Goal: Task Accomplishment & Management: Manage account settings

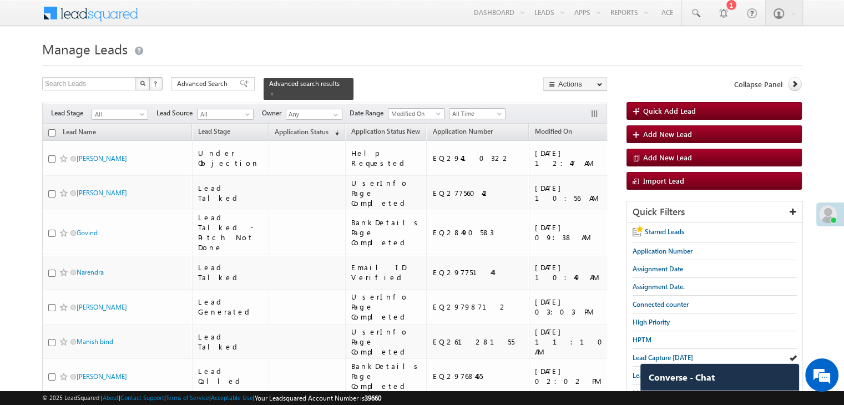
click at [275, 128] on span "Application Status" at bounding box center [302, 132] width 54 height 8
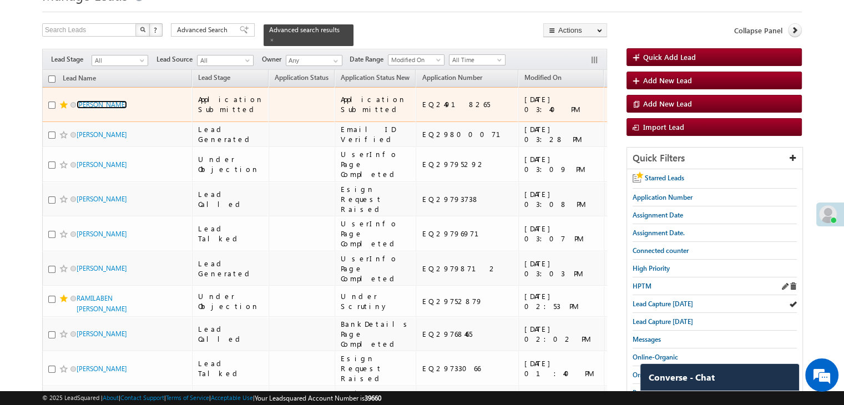
scroll to position [55, 0]
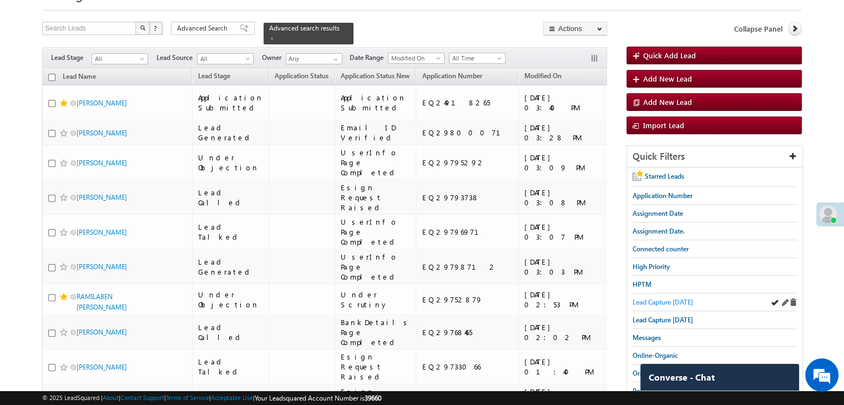
click at [655, 300] on span "Lead Capture [DATE]" at bounding box center [662, 302] width 60 height 8
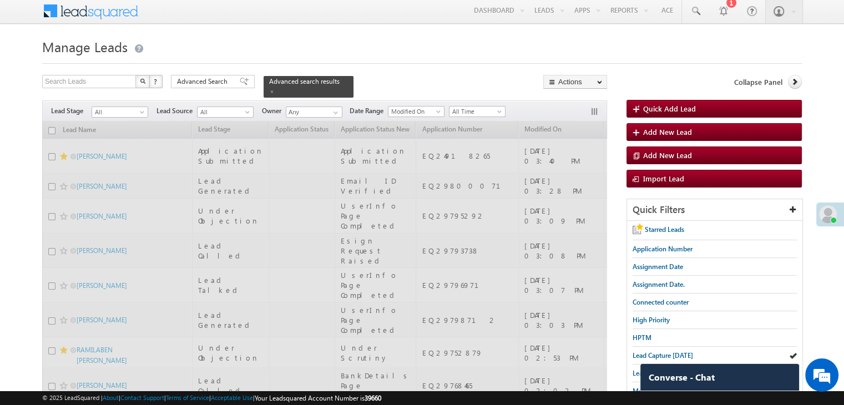
scroll to position [0, 0]
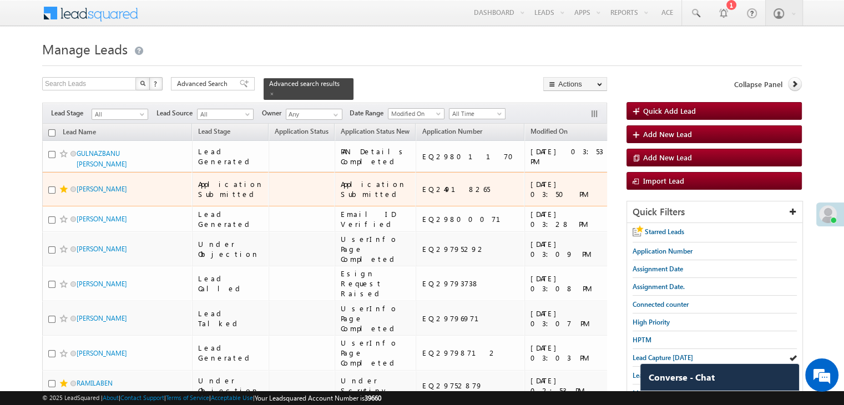
click at [679, 199] on div "[URL][DOMAIN_NAME]" at bounding box center [713, 189] width 68 height 20
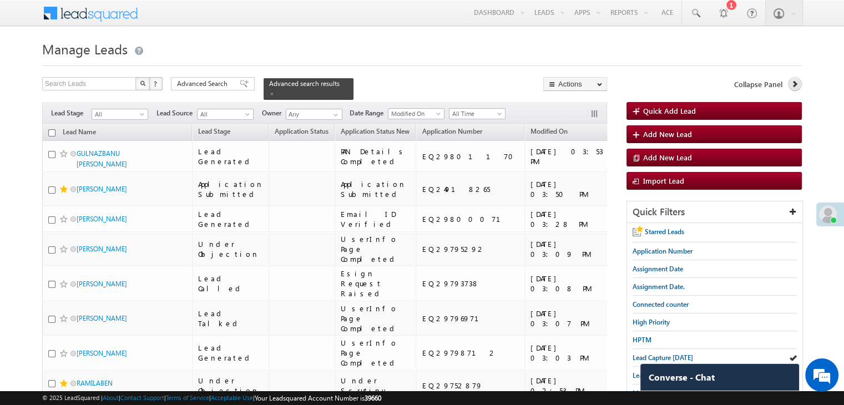
click at [799, 84] on link at bounding box center [795, 84] width 14 height 14
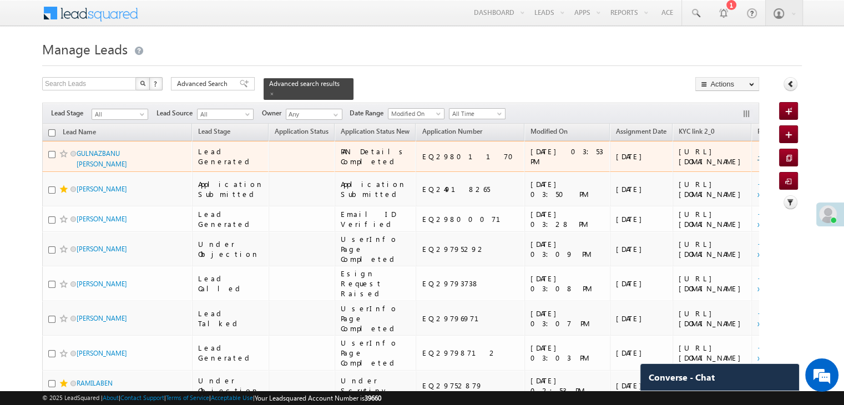
click at [757, 161] on link "+xx-xxxxxxxx44" at bounding box center [791, 155] width 69 height 9
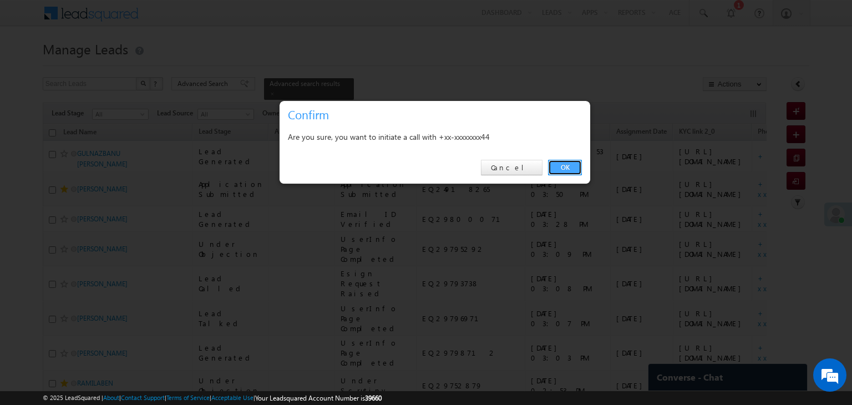
click at [565, 170] on link "OK" at bounding box center [565, 168] width 34 height 16
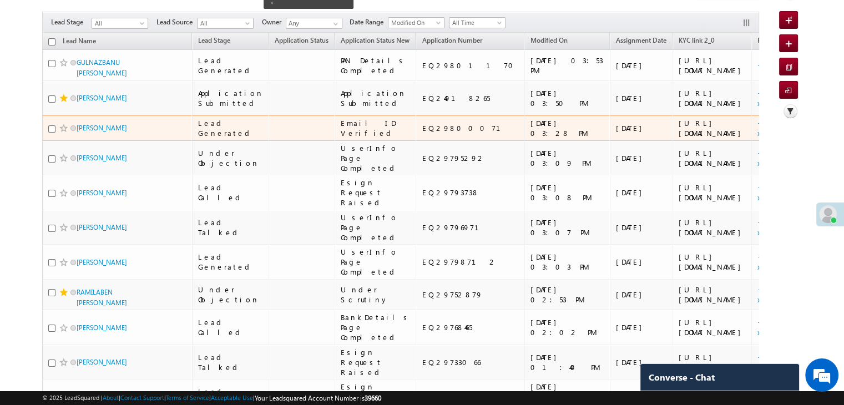
scroll to position [111, 0]
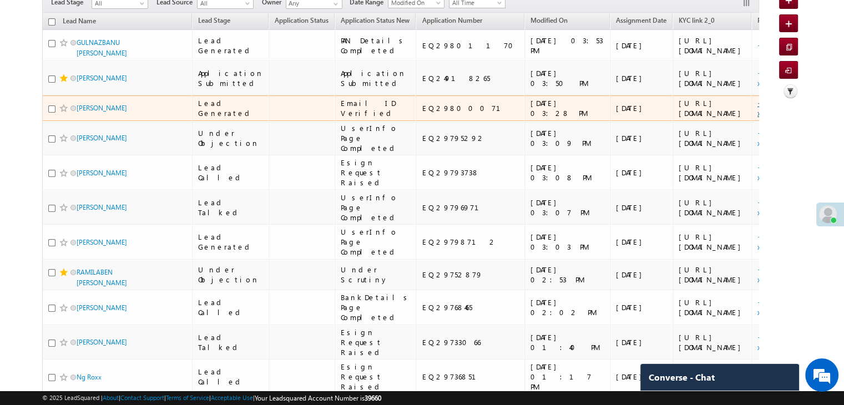
click at [757, 118] on link "+xx-xxxxxxxx99" at bounding box center [785, 107] width 57 height 19
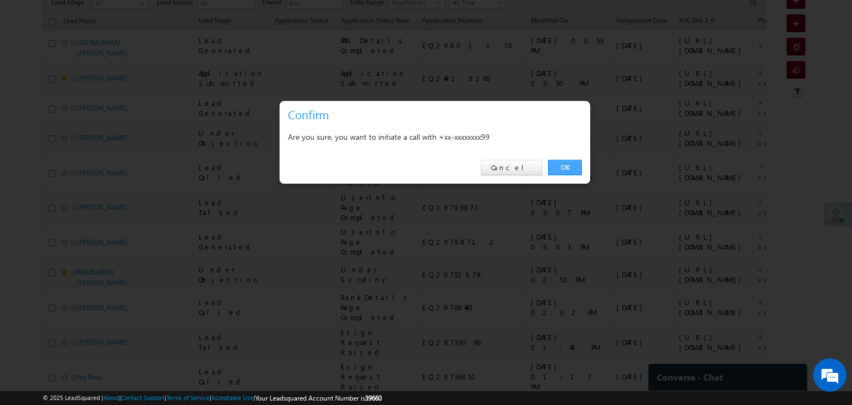
click at [559, 165] on link "OK" at bounding box center [565, 168] width 34 height 16
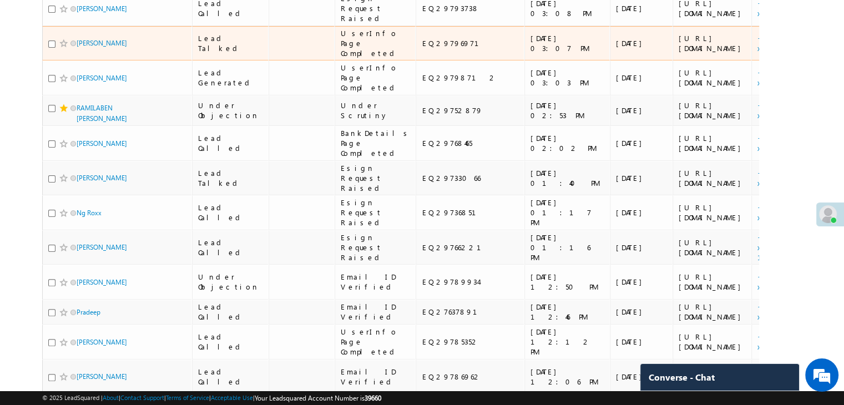
scroll to position [277, 0]
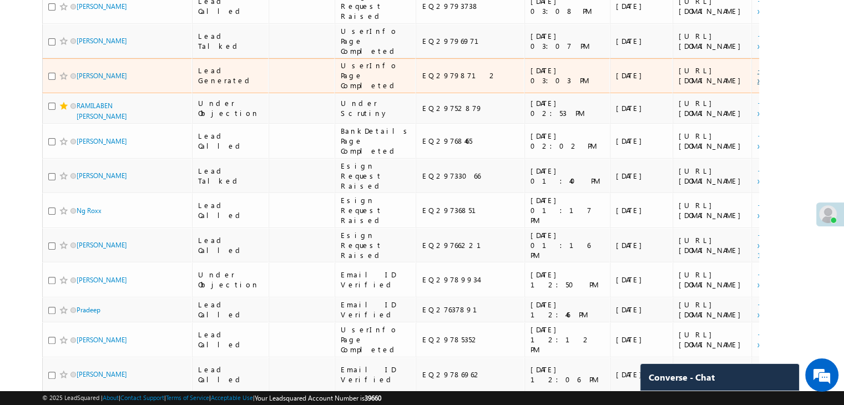
click at [757, 85] on link "+xx-xxxxxxxx65" at bounding box center [782, 74] width 51 height 19
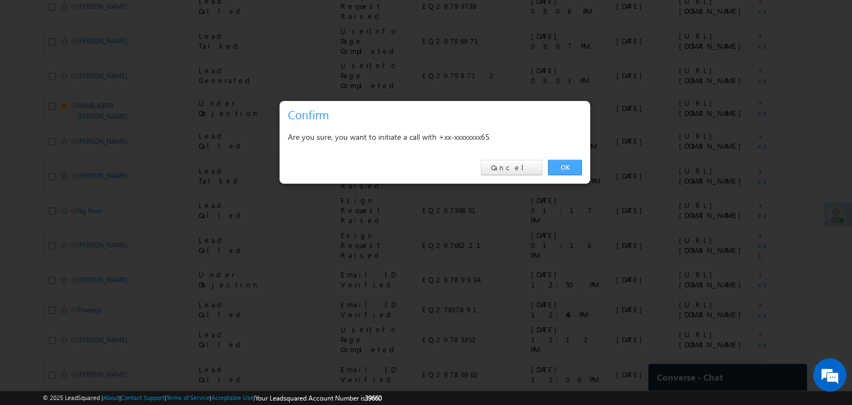
click at [573, 171] on link "OK" at bounding box center [565, 168] width 34 height 16
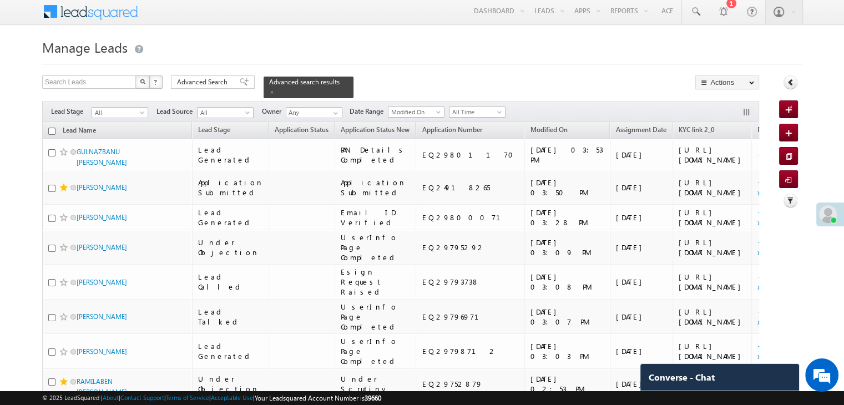
scroll to position [0, 0]
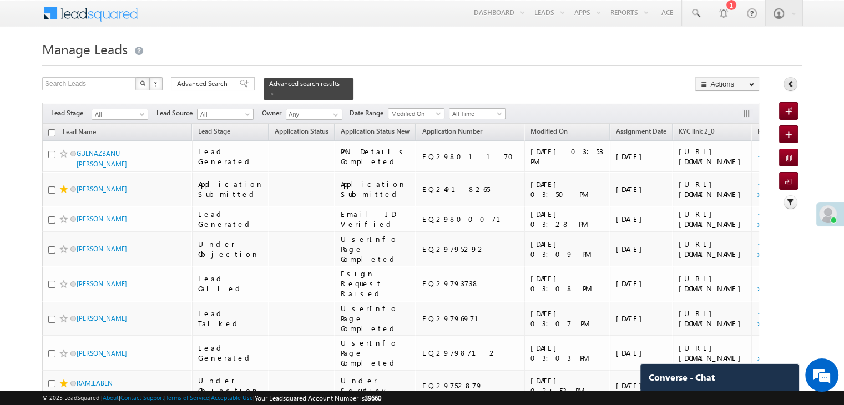
click at [789, 83] on icon at bounding box center [791, 84] width 8 height 8
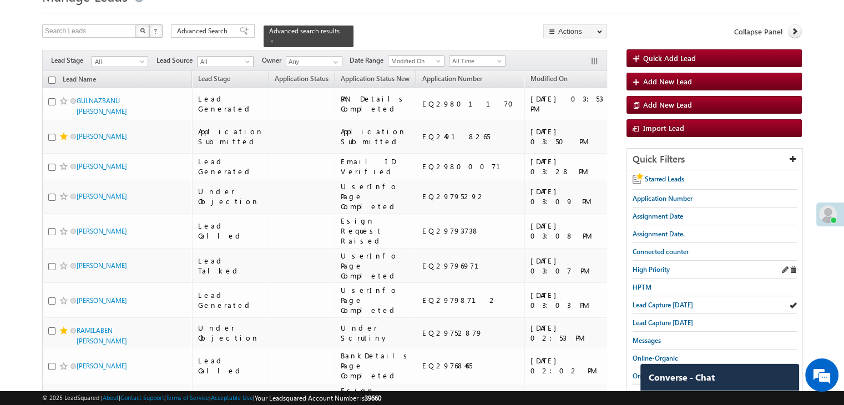
scroll to position [55, 0]
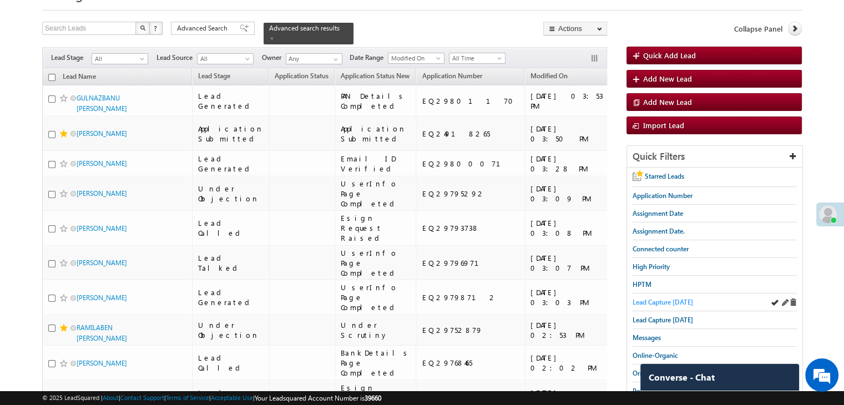
click at [676, 298] on span "Lead Capture [DATE]" at bounding box center [662, 302] width 60 height 8
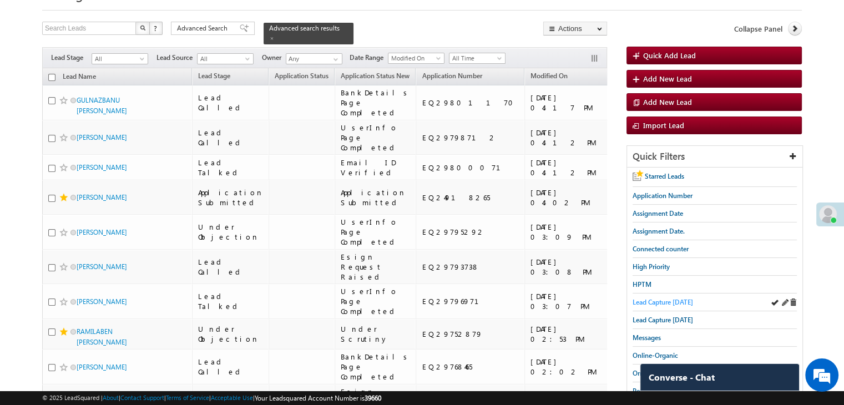
click at [647, 302] on span "Lead Capture [DATE]" at bounding box center [662, 302] width 60 height 8
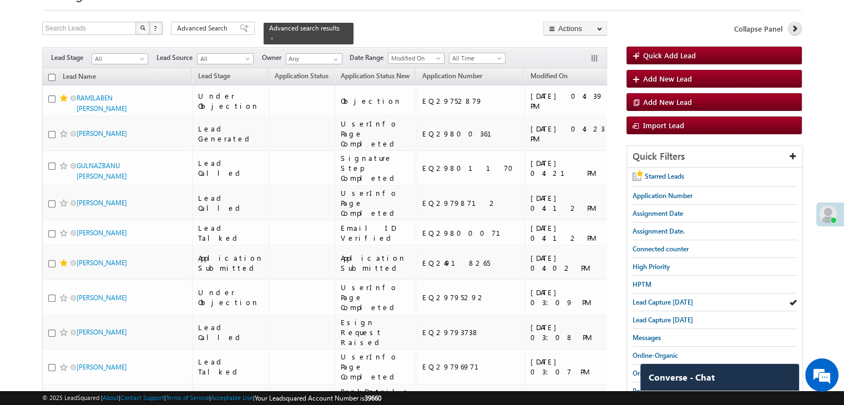
click at [792, 32] on icon at bounding box center [795, 28] width 8 height 8
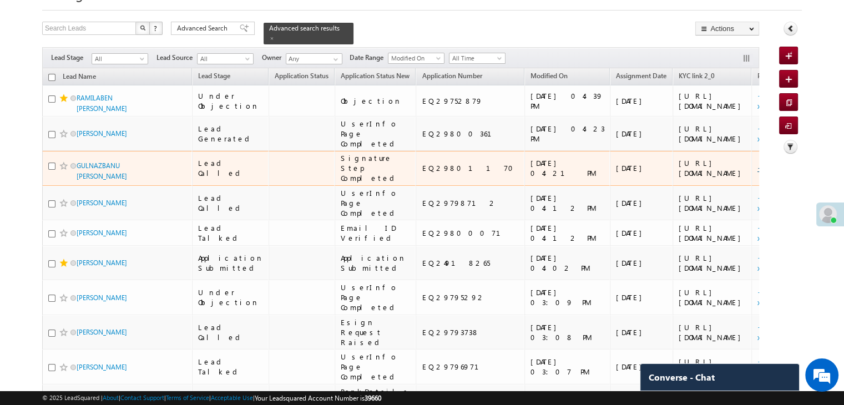
click at [757, 173] on link "+xx-xxxxxxxx44" at bounding box center [791, 167] width 69 height 9
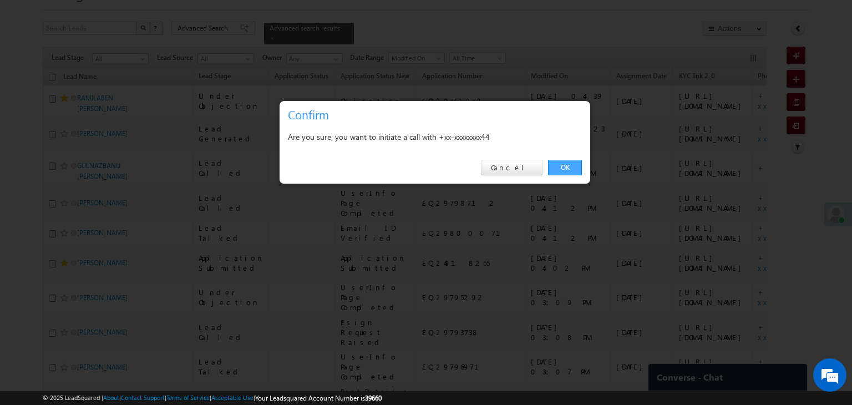
click at [555, 167] on link "OK" at bounding box center [565, 168] width 34 height 16
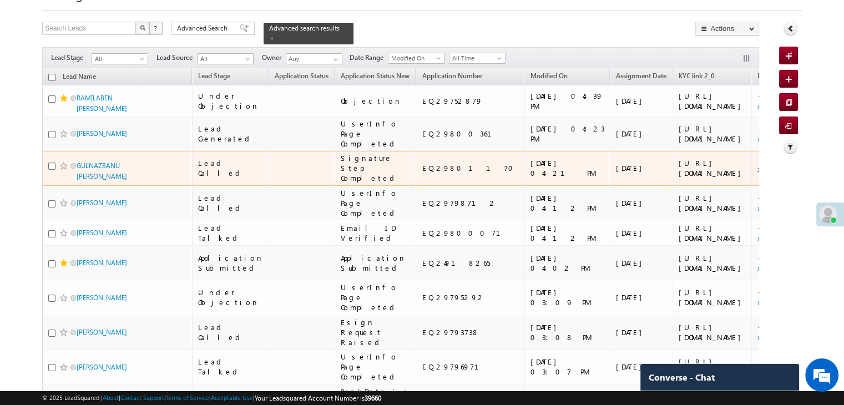
click at [757, 173] on link "+xx-xxxxxxxx44" at bounding box center [791, 167] width 69 height 9
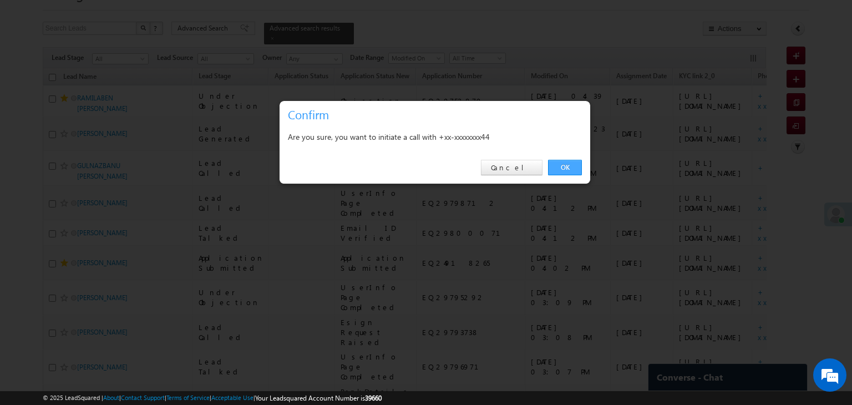
click at [566, 169] on link "OK" at bounding box center [565, 168] width 34 height 16
